Goal: Task Accomplishment & Management: Complete application form

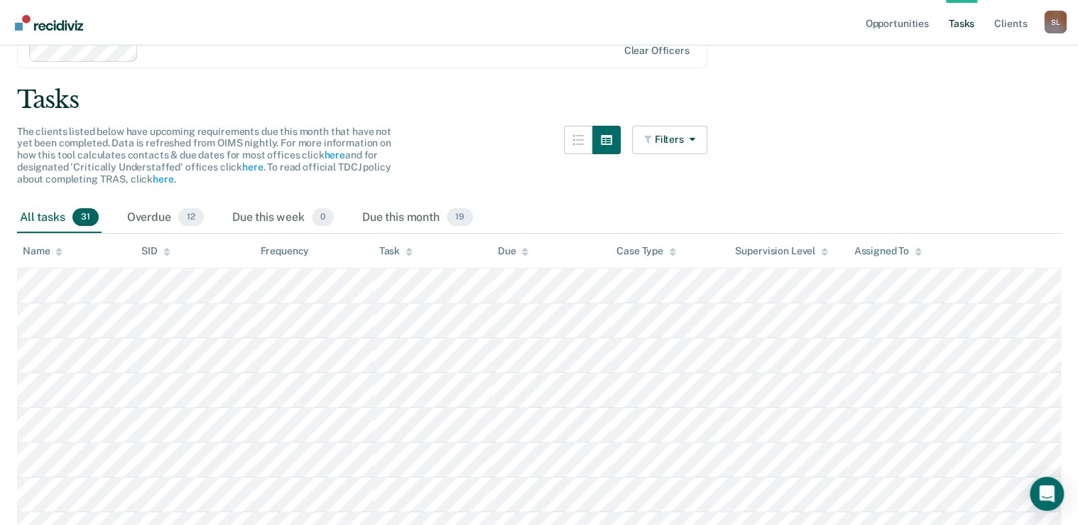
scroll to position [57, 0]
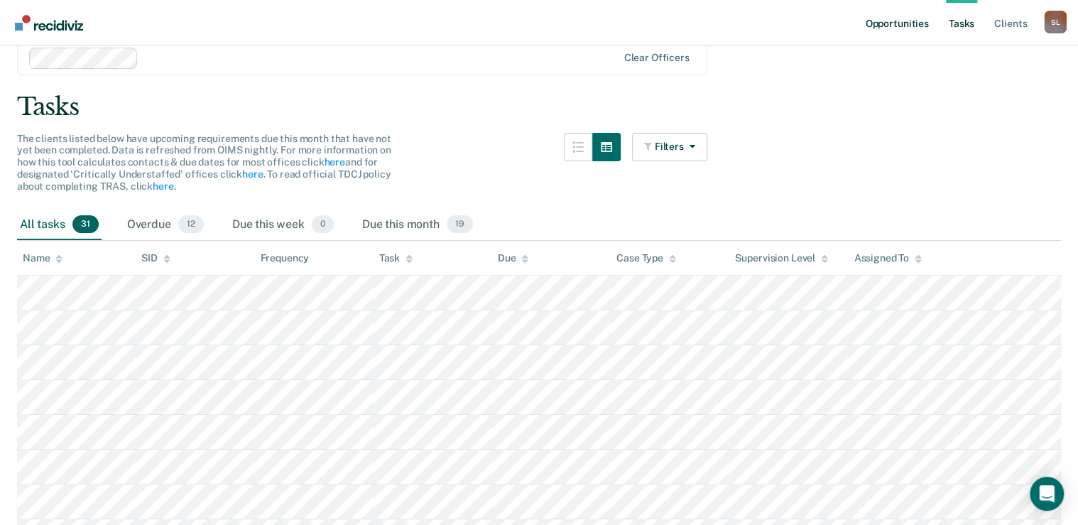
click at [901, 26] on link "Opportunities" at bounding box center [896, 22] width 69 height 45
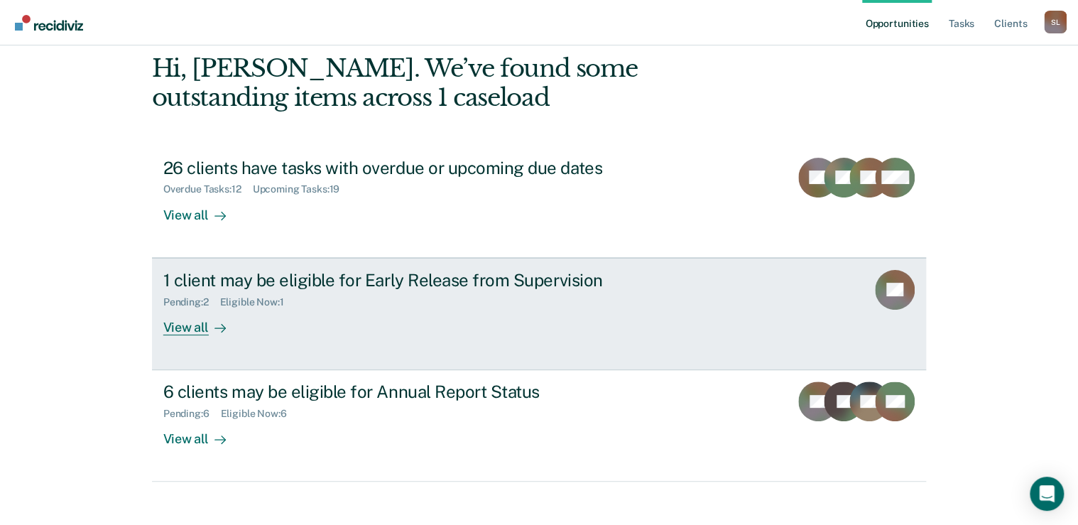
scroll to position [78, 0]
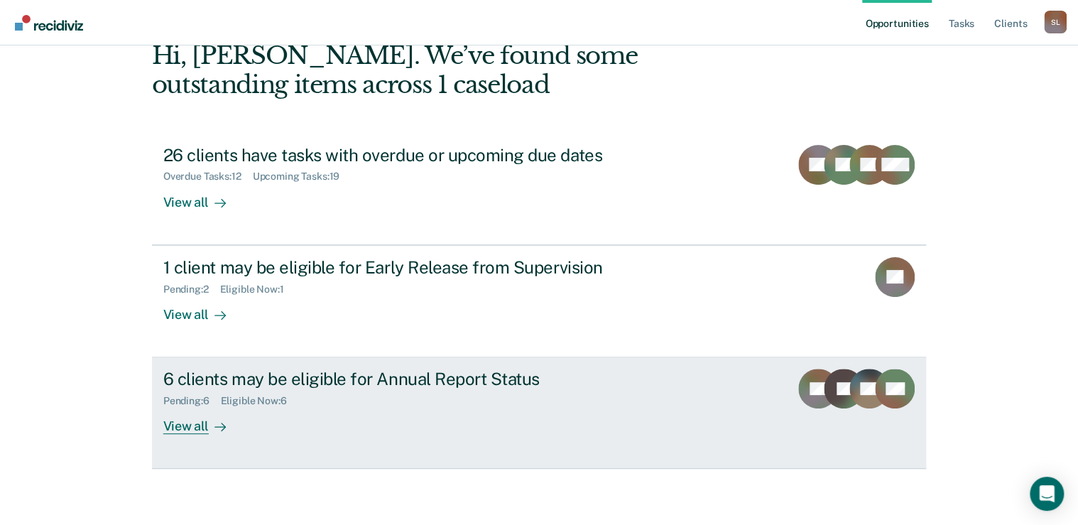
click at [372, 406] on div "6 clients may be eligible for Annual Report Status Pending : 6 Eligible Now : 6…" at bounding box center [429, 400] width 533 height 65
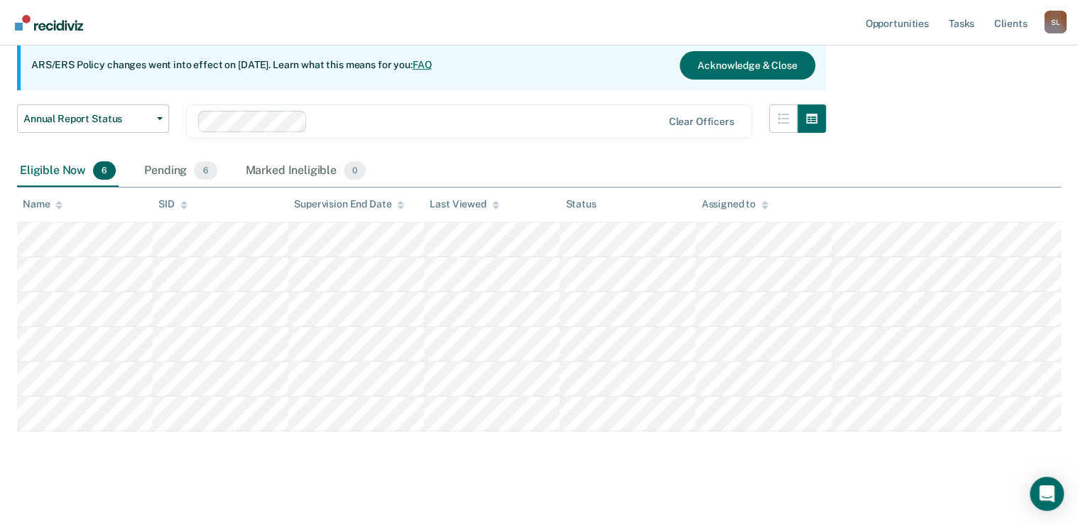
scroll to position [143, 0]
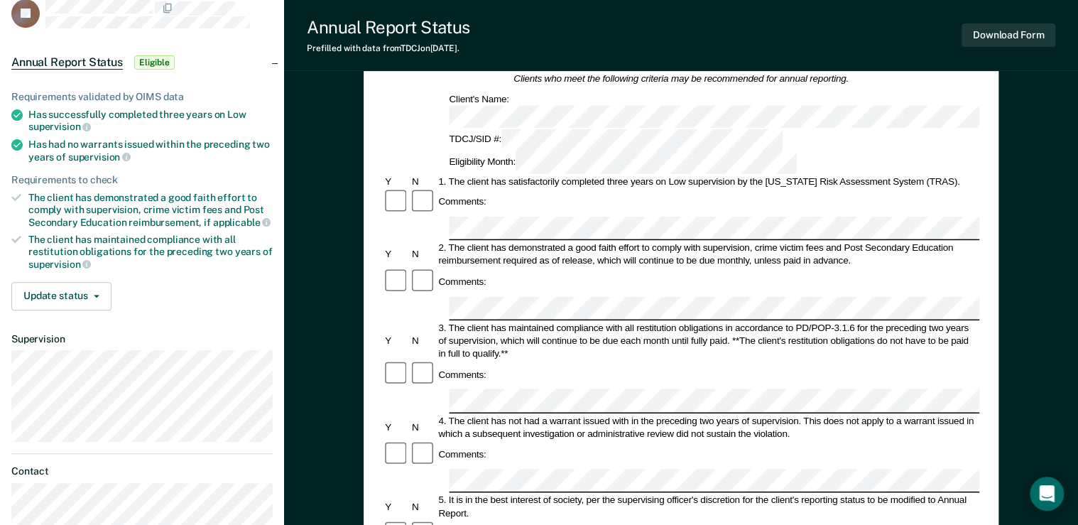
scroll to position [114, 0]
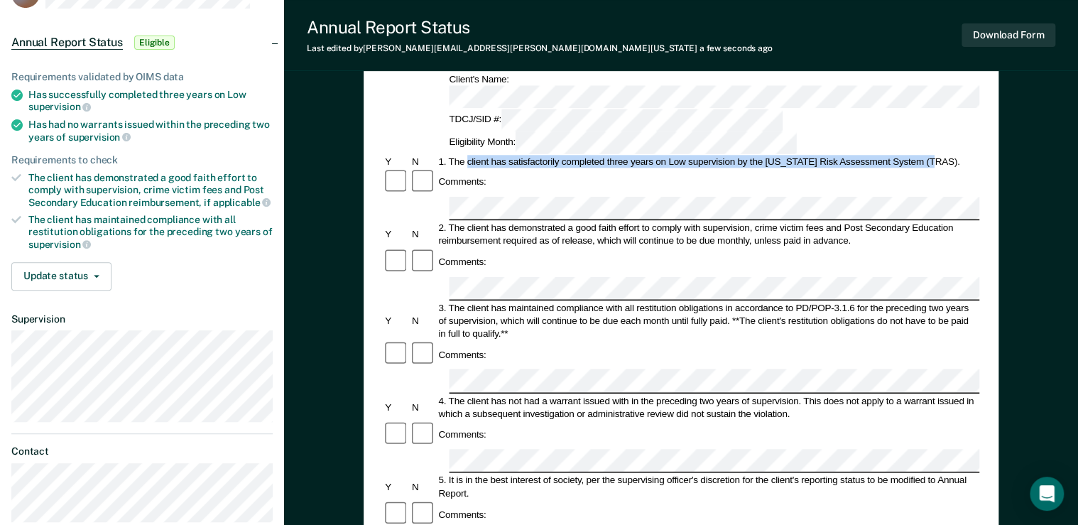
drag, startPoint x: 466, startPoint y: 111, endPoint x: 934, endPoint y: 109, distance: 467.9
click at [934, 155] on div "1. The client has satisfactorily completed three years on Low supervision by th…" at bounding box center [707, 161] width 543 height 13
copy div "client has satisfactorily completed three years on Low supervision by the [US_S…"
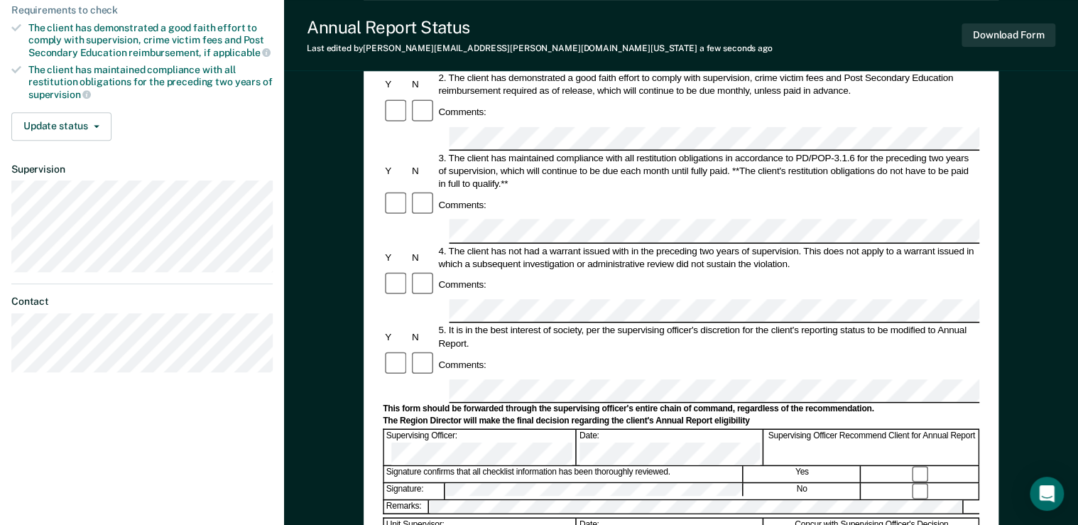
scroll to position [284, 0]
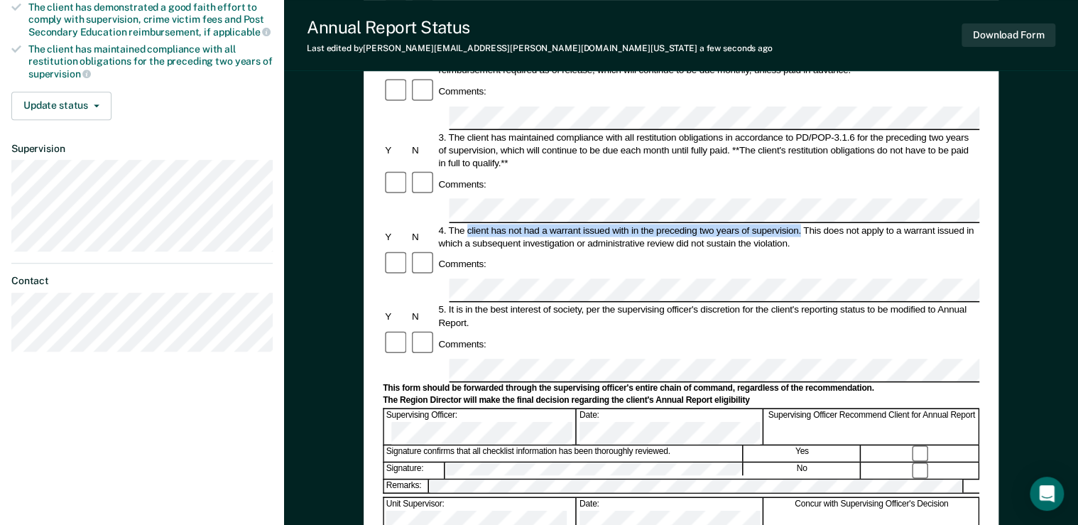
drag, startPoint x: 469, startPoint y: 132, endPoint x: 799, endPoint y: 137, distance: 330.9
click at [799, 224] on div "4. The client has not had a warrant issued with in the preceding two years of s…" at bounding box center [707, 237] width 543 height 26
copy div "client has not had a warrant issued with in the preceding two years of supervis…"
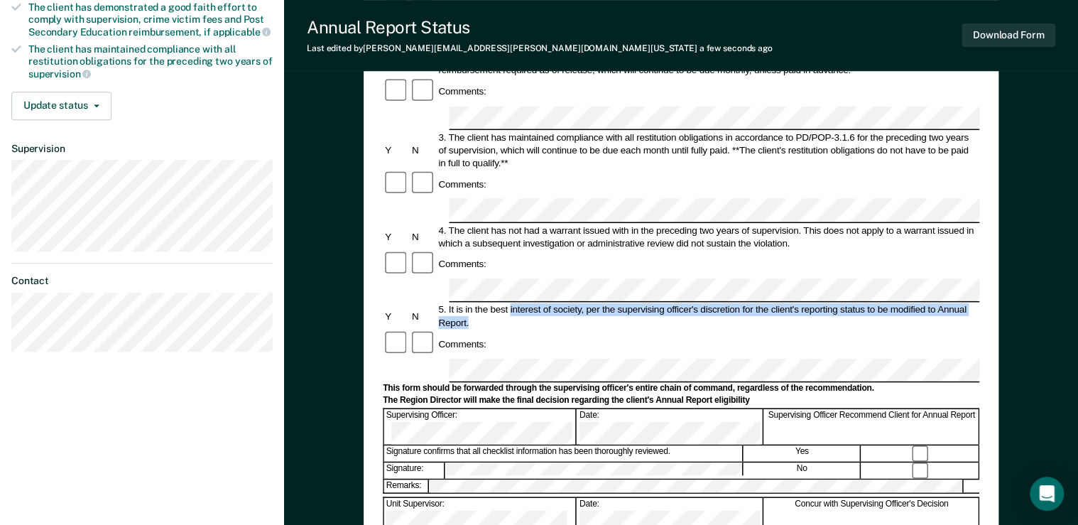
drag, startPoint x: 509, startPoint y: 197, endPoint x: 754, endPoint y: 204, distance: 245.1
click at [754, 303] on div "5. It is in the best interest of society, per the supervising officer's discret…" at bounding box center [707, 316] width 543 height 26
copy div "interest of society, per the supervising officer's discretion for the client's …"
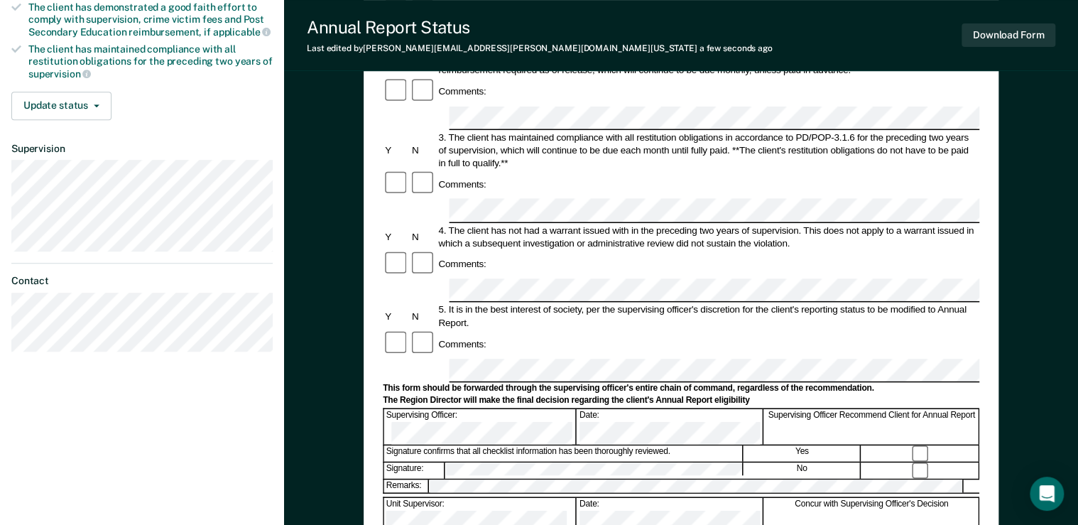
scroll to position [0, 0]
click at [783, 278] on form "Annual Reporting Checklist, Recommendation, and Determination Form Clients who …" at bounding box center [681, 357] width 596 height 1009
click at [812, 395] on div "The Region Director will make the final decision regarding the client's Annual …" at bounding box center [681, 400] width 596 height 11
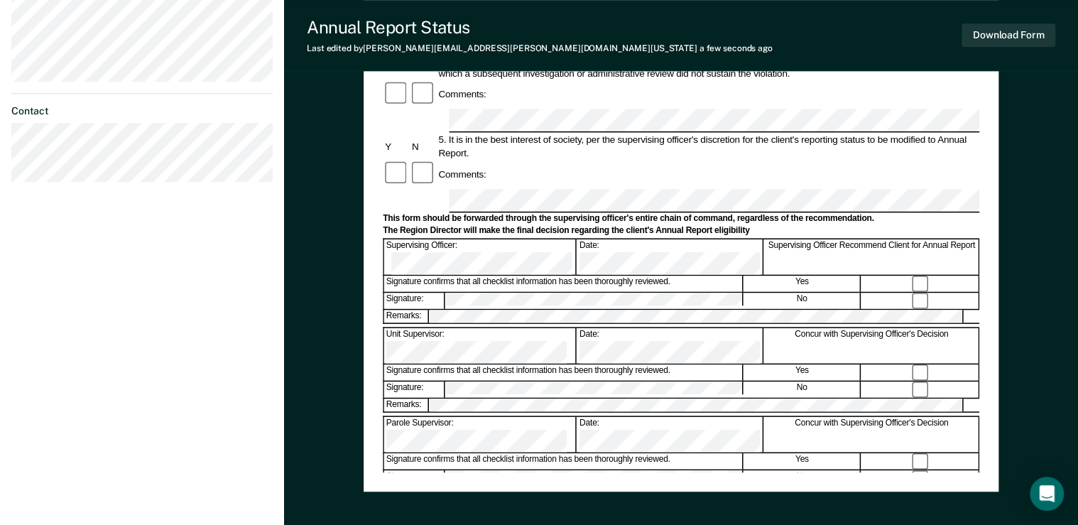
scroll to position [531, 0]
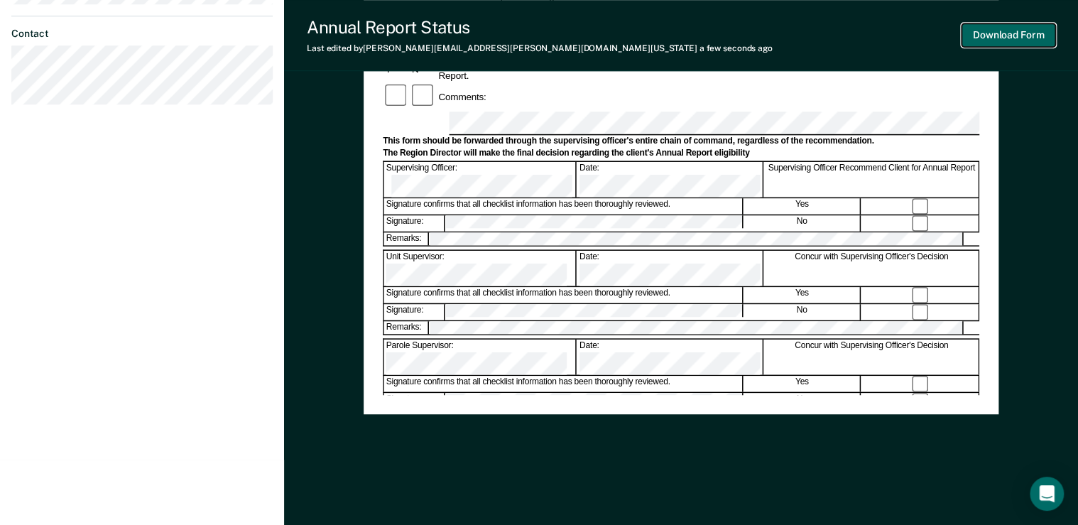
click at [1007, 26] on button "Download Form" at bounding box center [1008, 34] width 94 height 23
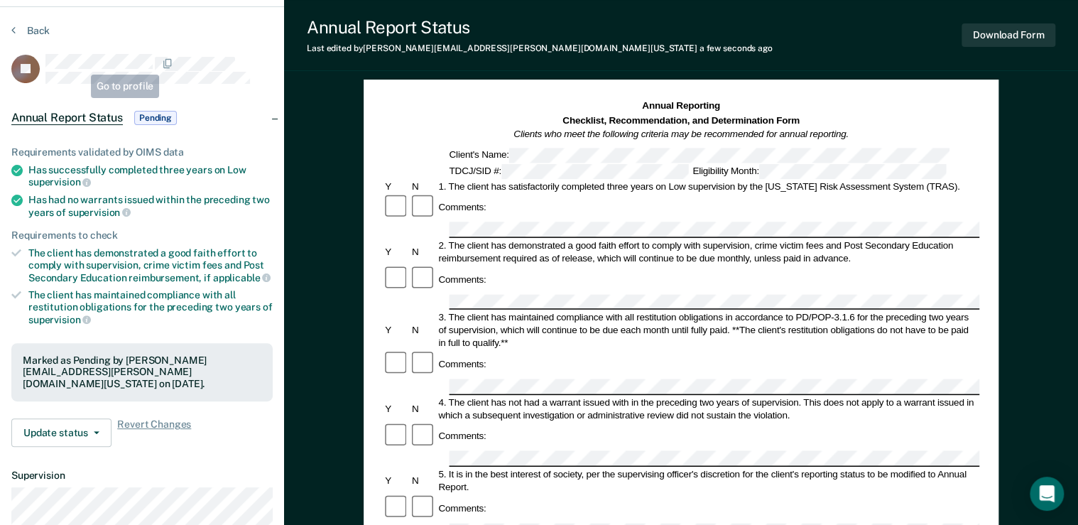
scroll to position [0, 0]
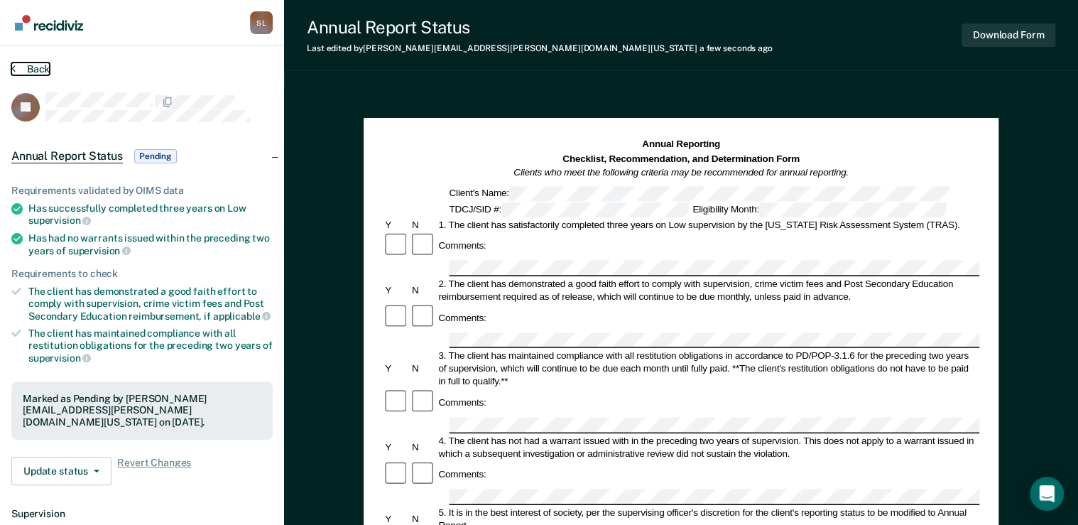
click at [23, 68] on button "Back" at bounding box center [30, 68] width 38 height 13
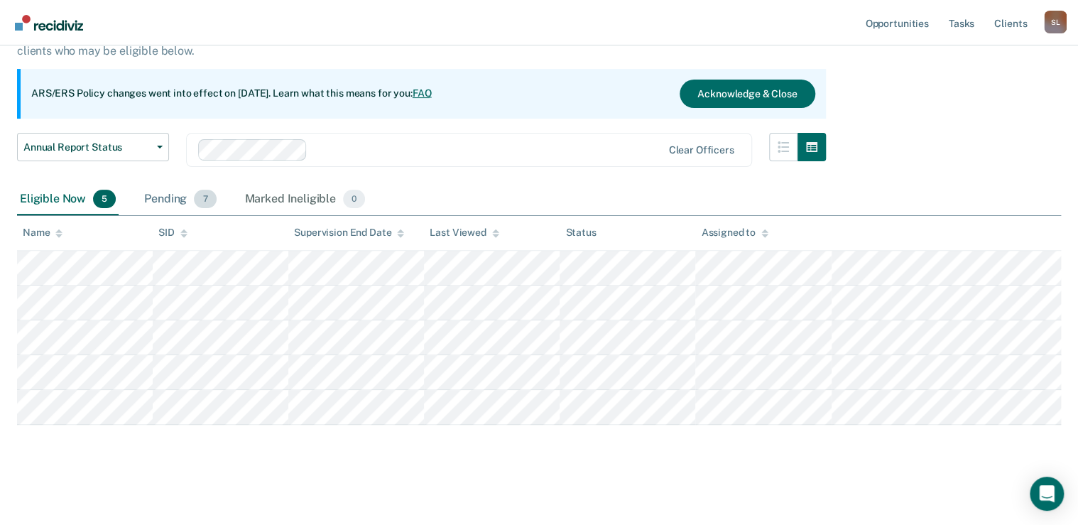
click at [173, 212] on div "Pending 7" at bounding box center [179, 199] width 77 height 31
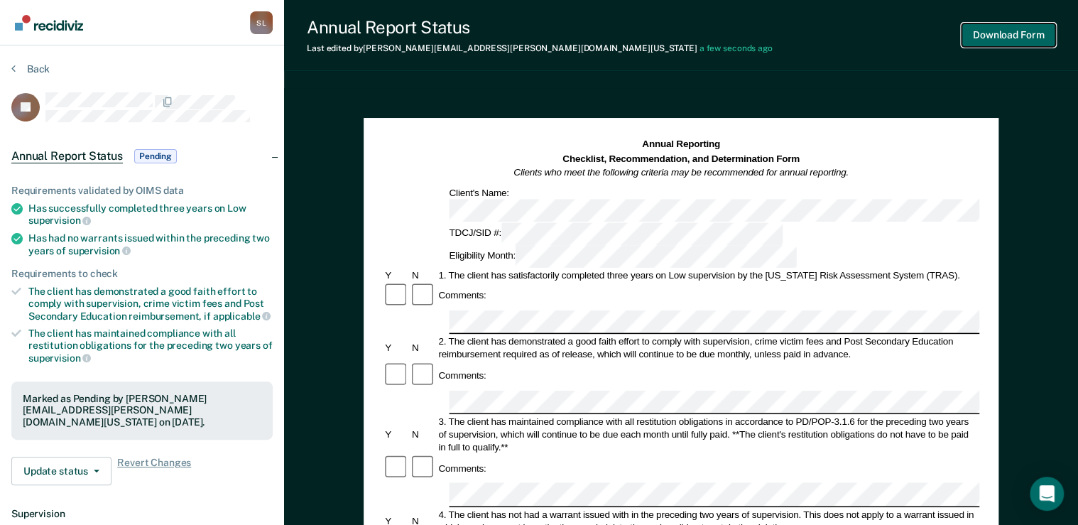
click at [1013, 43] on button "Download Form" at bounding box center [1008, 34] width 94 height 23
